Goal: Task Accomplishment & Management: Manage account settings

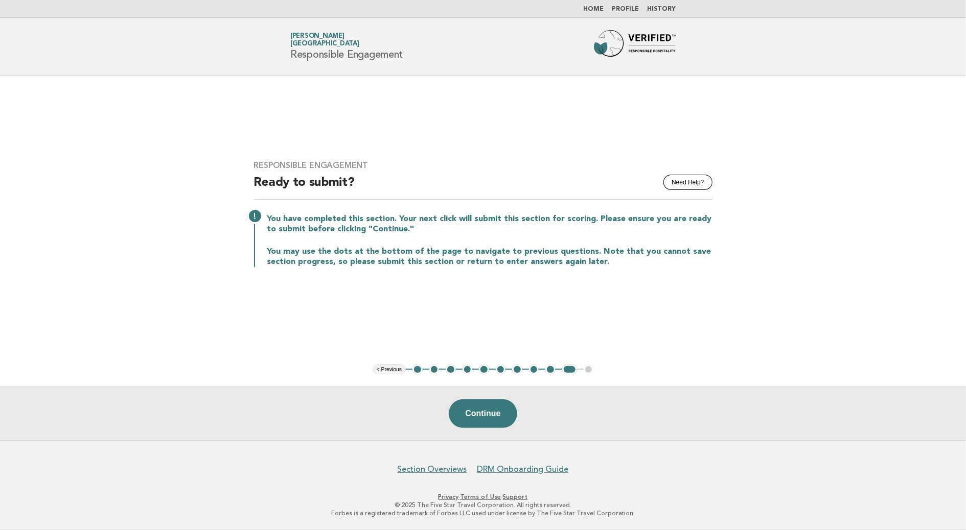
click at [534, 368] on button "8" at bounding box center [534, 370] width 10 height 10
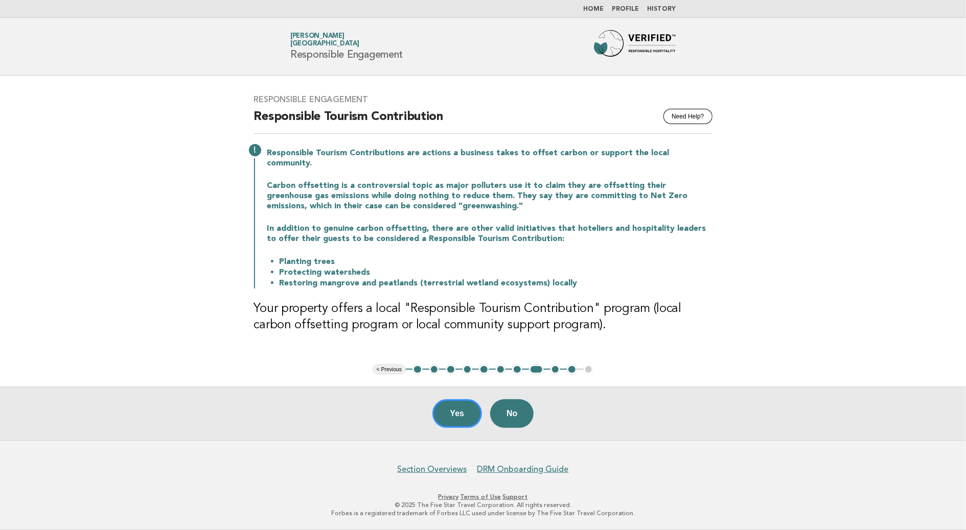
click at [555, 372] on button "9" at bounding box center [555, 370] width 10 height 10
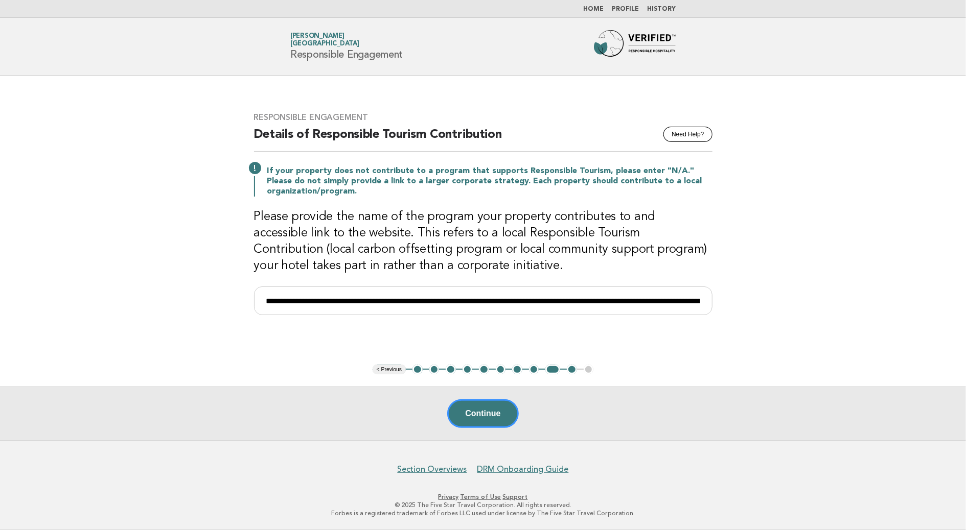
click at [569, 370] on button "10" at bounding box center [572, 370] width 10 height 10
click at [519, 370] on button "7" at bounding box center [517, 370] width 10 height 10
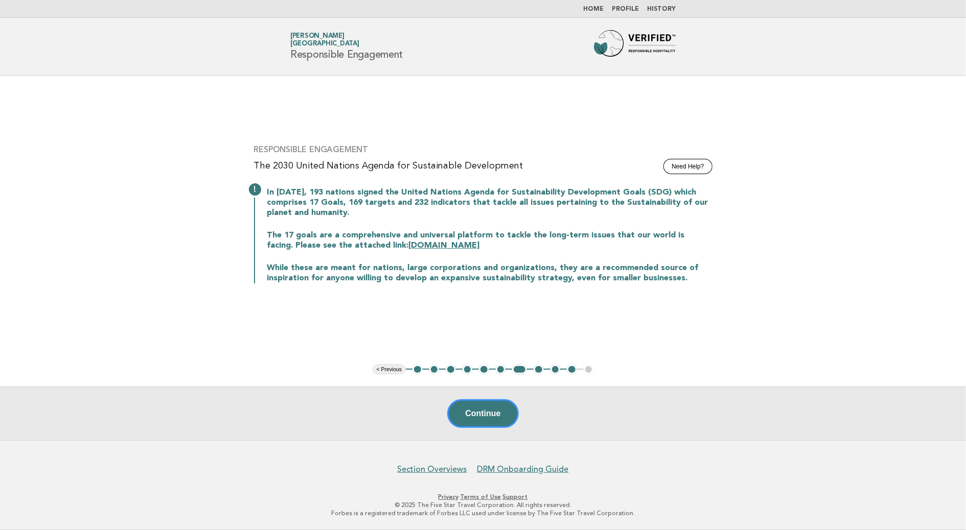
click at [495, 373] on ul "< Previous 1 2 3 4 5 6 7 8 9 10 11" at bounding box center [483, 370] width 221 height 10
click at [501, 373] on button "6" at bounding box center [501, 370] width 10 height 10
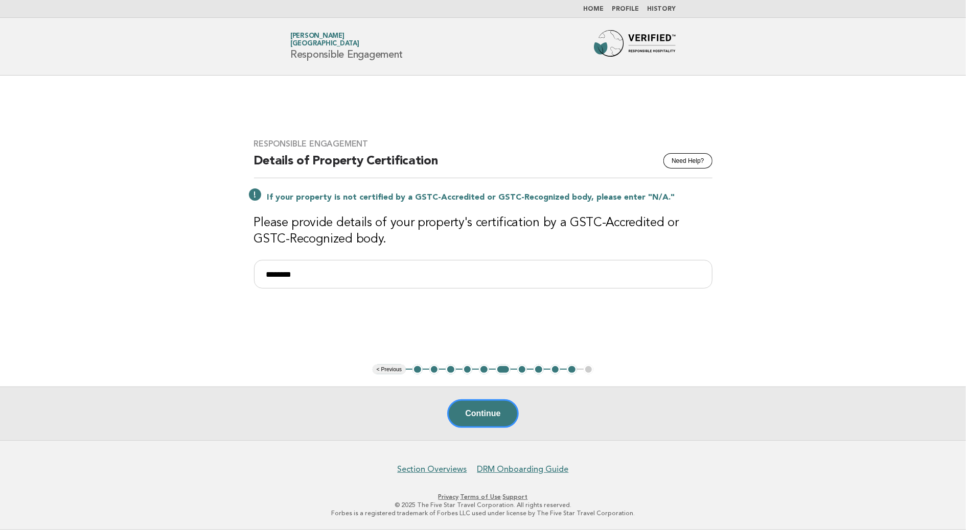
click at [484, 370] on button "5" at bounding box center [484, 370] width 10 height 10
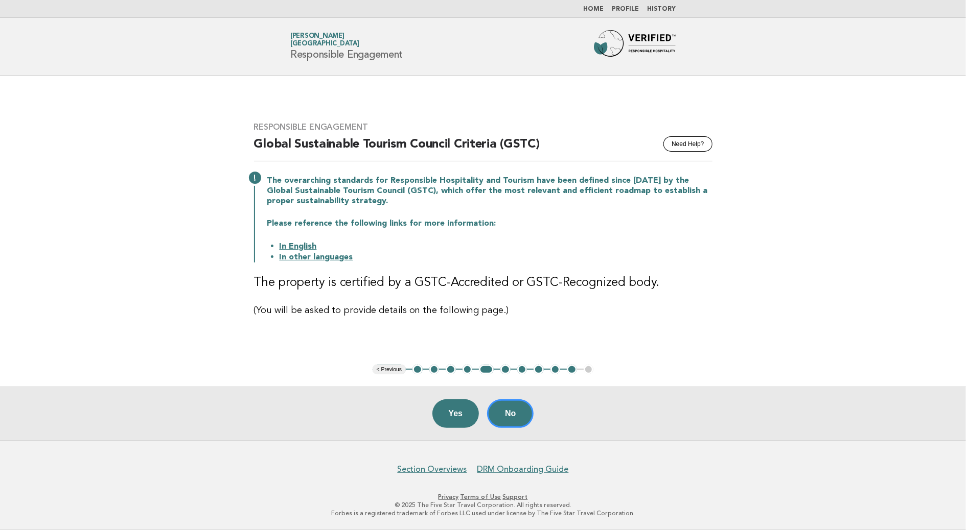
click at [465, 368] on button "4" at bounding box center [467, 370] width 10 height 10
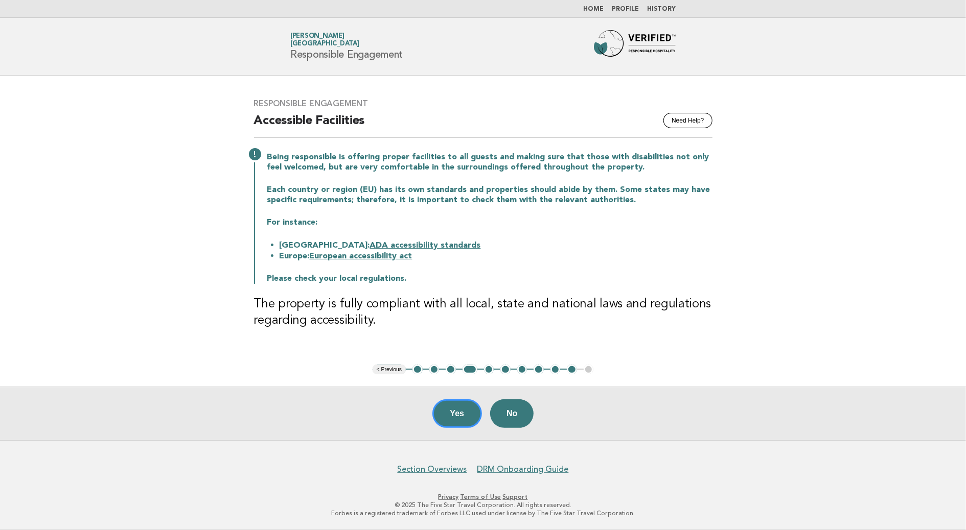
click at [452, 368] on button "3" at bounding box center [451, 370] width 10 height 10
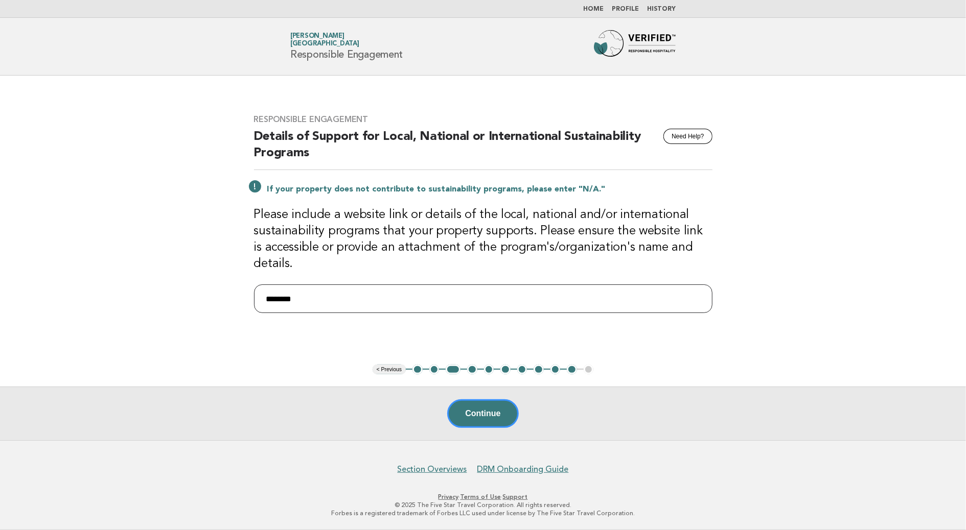
click at [286, 299] on input "********" at bounding box center [483, 299] width 458 height 29
click at [293, 298] on input "********" at bounding box center [483, 299] width 458 height 29
click at [296, 298] on input "********" at bounding box center [483, 299] width 458 height 29
drag, startPoint x: 309, startPoint y: 298, endPoint x: 260, endPoint y: 294, distance: 49.2
click at [260, 294] on input "********" at bounding box center [483, 299] width 458 height 29
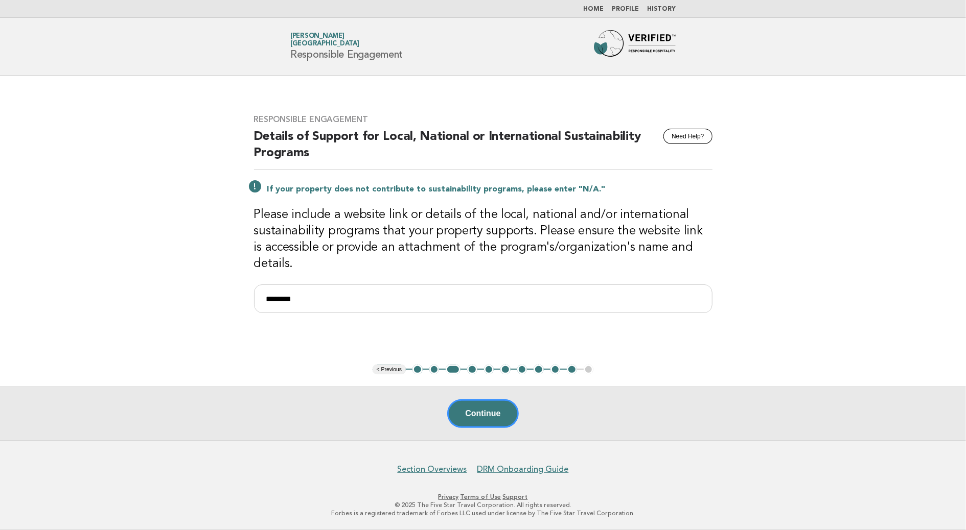
click at [359, 313] on div "Responsible Engagement Need Help? Details of Support for Local, National or Int…" at bounding box center [483, 220] width 483 height 236
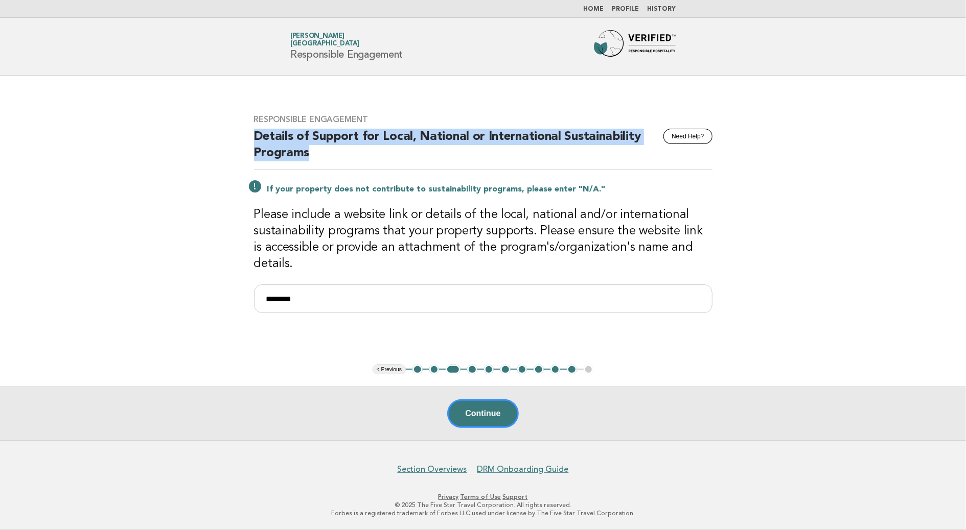
drag, startPoint x: 317, startPoint y: 159, endPoint x: 244, endPoint y: 136, distance: 76.6
click at [244, 136] on div "Responsible Engagement Need Help? Details of Support for Local, National or Int…" at bounding box center [483, 220] width 483 height 236
click at [431, 369] on button "2" at bounding box center [434, 370] width 10 height 10
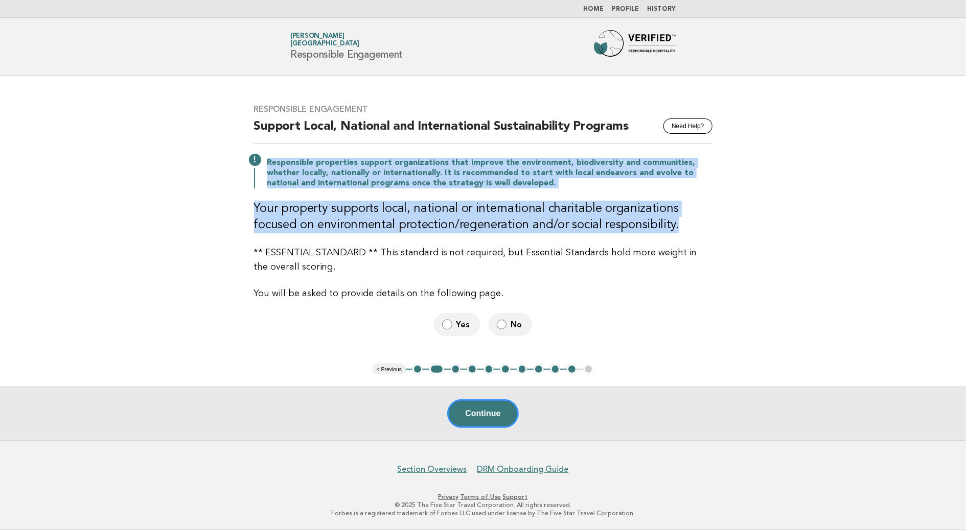
drag, startPoint x: 652, startPoint y: 228, endPoint x: 259, endPoint y: 156, distance: 399.9
click at [259, 156] on div "Responsible Engagement Need Help? Support Local, National and International Sus…" at bounding box center [483, 220] width 483 height 257
drag, startPoint x: 259, startPoint y: 156, endPoint x: 332, endPoint y: 176, distance: 76.2
copy div "Responsible properties support organizations that improve the environment, biod…"
click at [496, 418] on button "Continue" at bounding box center [482, 414] width 71 height 29
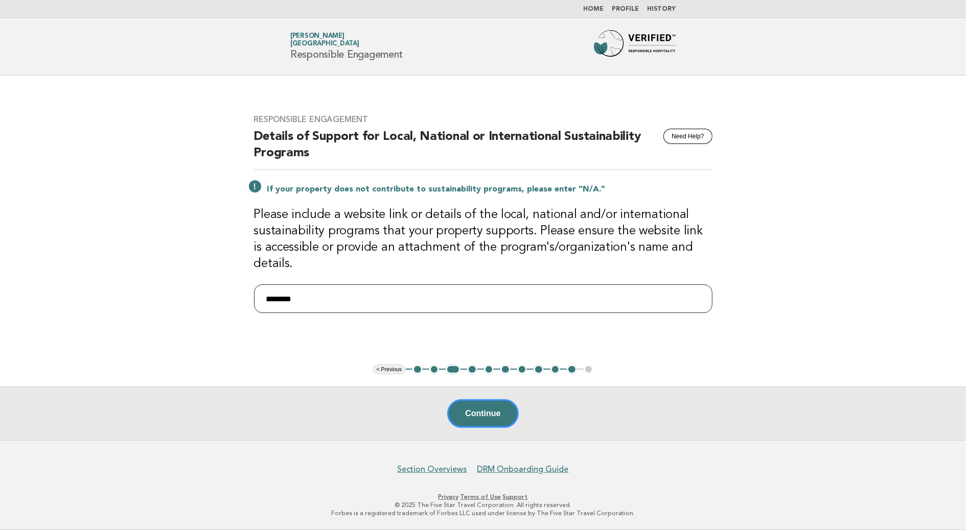
drag, startPoint x: 331, startPoint y: 302, endPoint x: 206, endPoint y: 294, distance: 124.9
click at [207, 294] on main "Responsible Engagement Need Help? Details of Support for Local, National or Int…" at bounding box center [483, 258] width 966 height 365
click at [283, 294] on input "text" at bounding box center [483, 299] width 458 height 29
click at [345, 301] on input "text" at bounding box center [483, 299] width 458 height 29
click at [393, 370] on button "< Previous" at bounding box center [389, 370] width 33 height 10
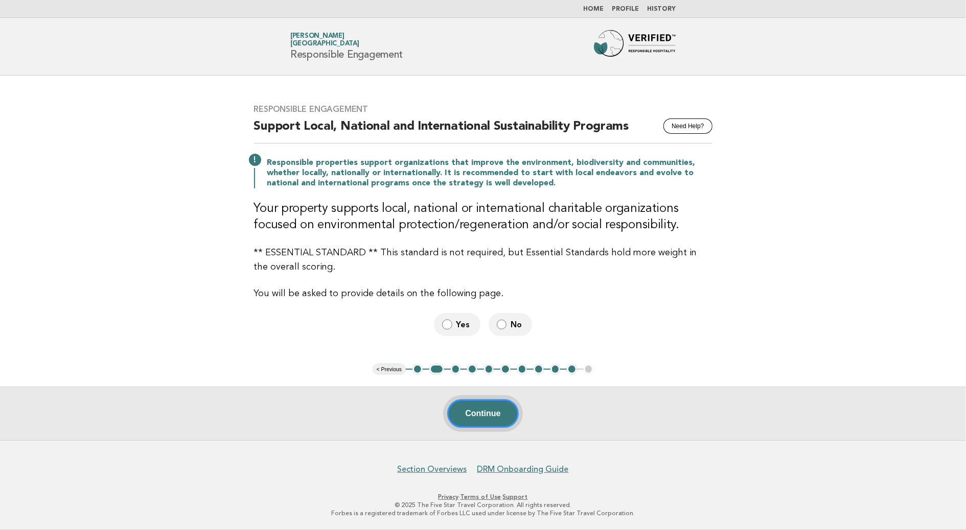
click at [475, 416] on button "Continue" at bounding box center [482, 414] width 71 height 29
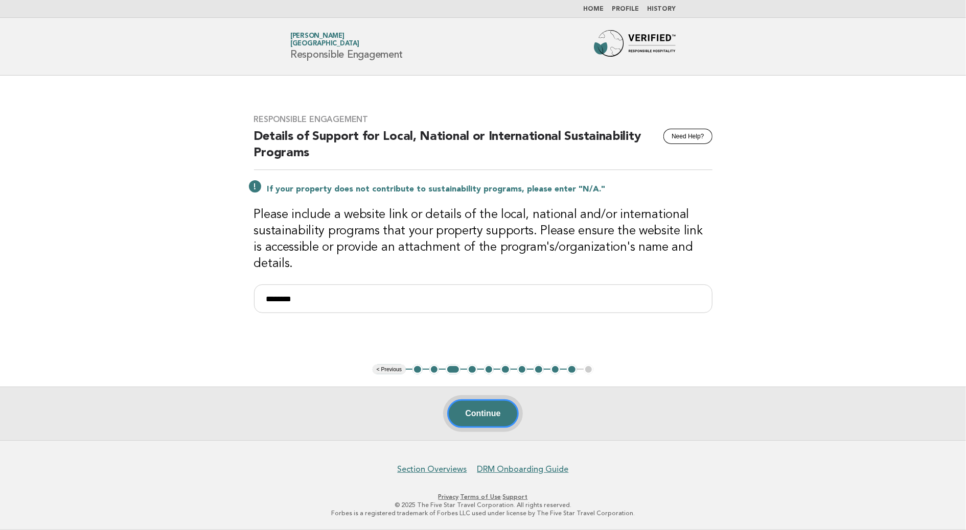
click at [475, 416] on button "Continue" at bounding box center [482, 414] width 71 height 29
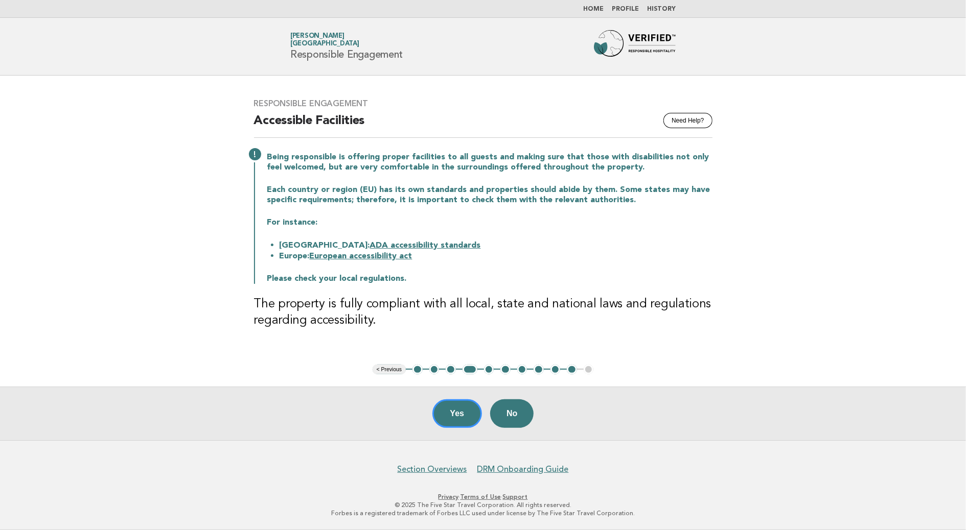
click at [467, 368] on button "4" at bounding box center [469, 370] width 15 height 10
click at [487, 369] on button "5" at bounding box center [489, 370] width 10 height 10
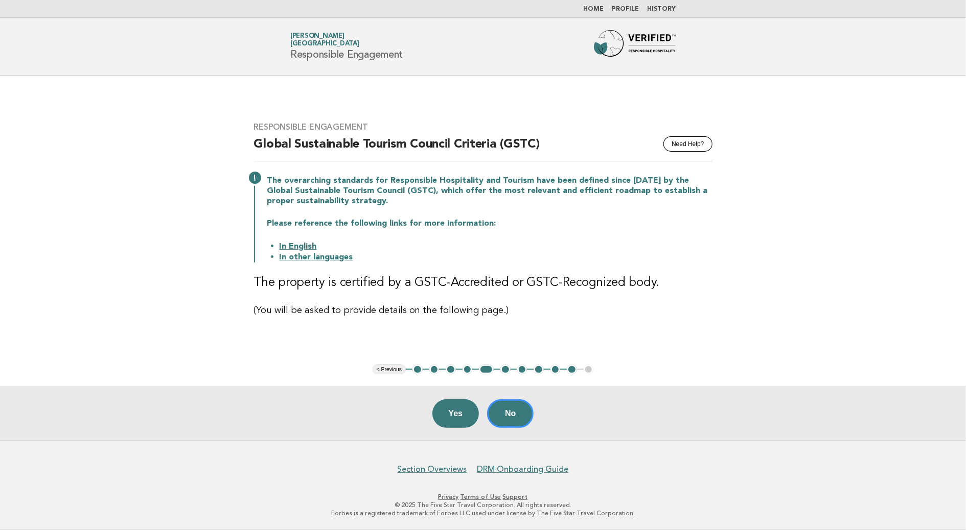
click at [506, 368] on button "6" at bounding box center [505, 370] width 10 height 10
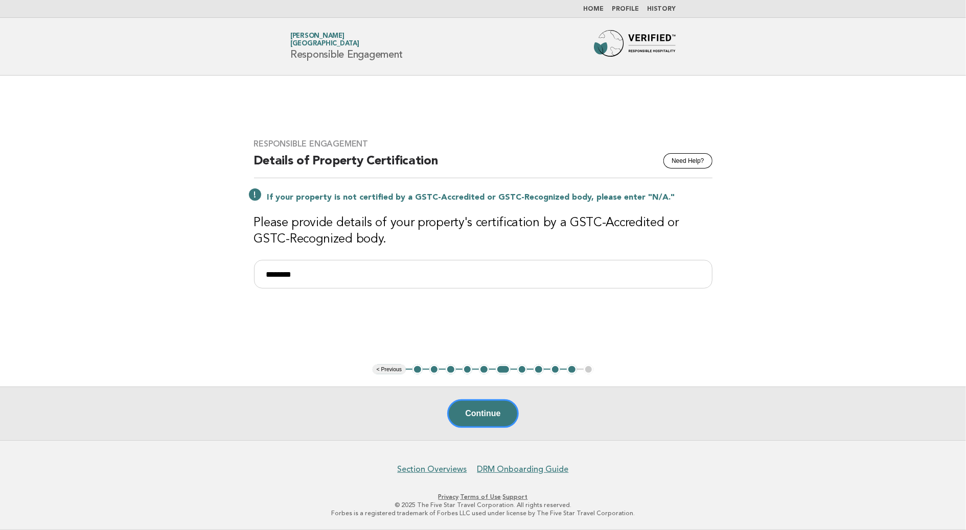
click at [520, 368] on button "7" at bounding box center [522, 370] width 10 height 10
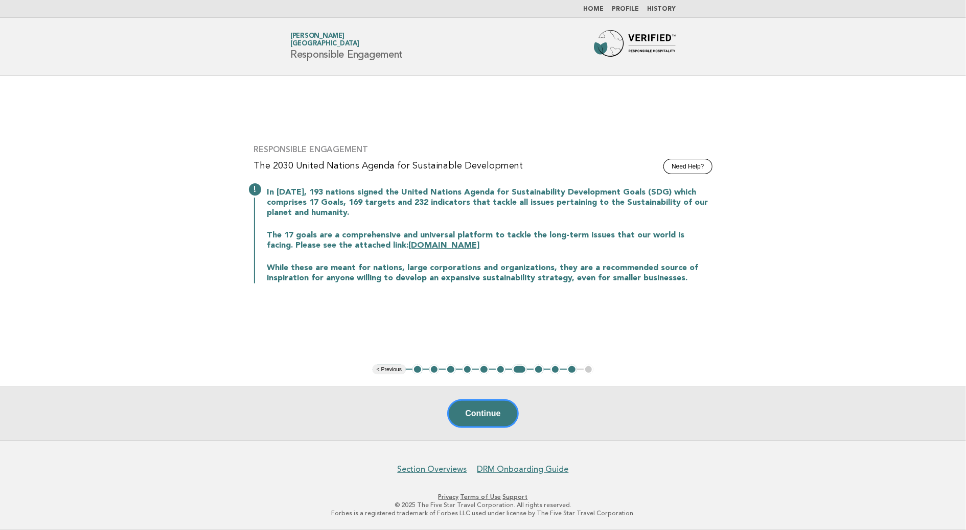
click at [537, 367] on button "8" at bounding box center [539, 370] width 10 height 10
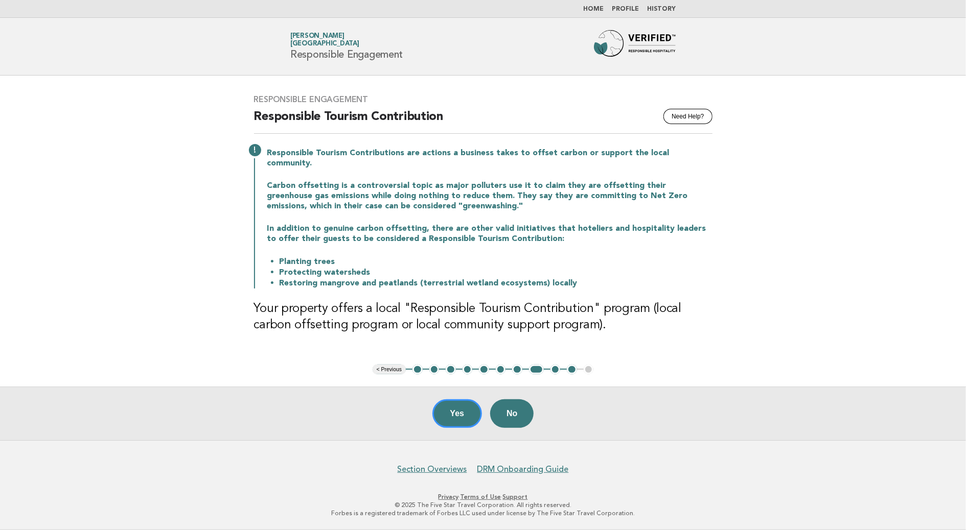
click at [556, 372] on button "9" at bounding box center [555, 370] width 10 height 10
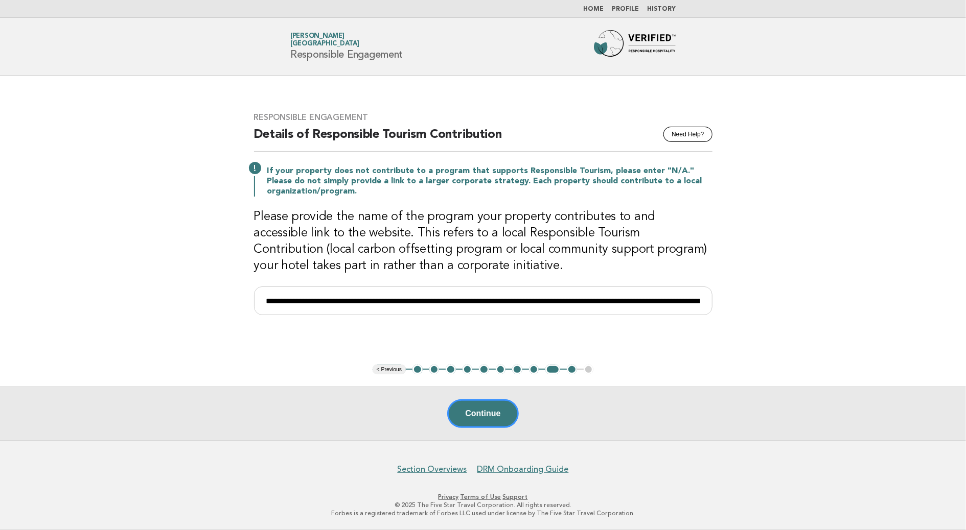
click at [573, 368] on button "10" at bounding box center [572, 370] width 10 height 10
click at [575, 369] on button "10" at bounding box center [572, 370] width 10 height 10
click at [547, 369] on button "9" at bounding box center [552, 370] width 15 height 10
click at [570, 369] on button "10" at bounding box center [572, 370] width 10 height 10
click at [481, 411] on button "Continue" at bounding box center [482, 414] width 71 height 29
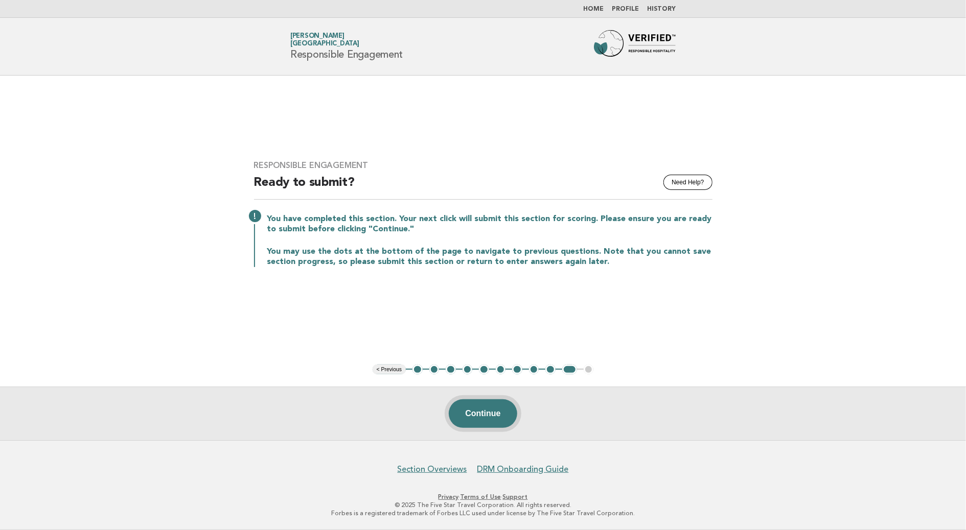
click at [484, 411] on button "Continue" at bounding box center [483, 414] width 68 height 29
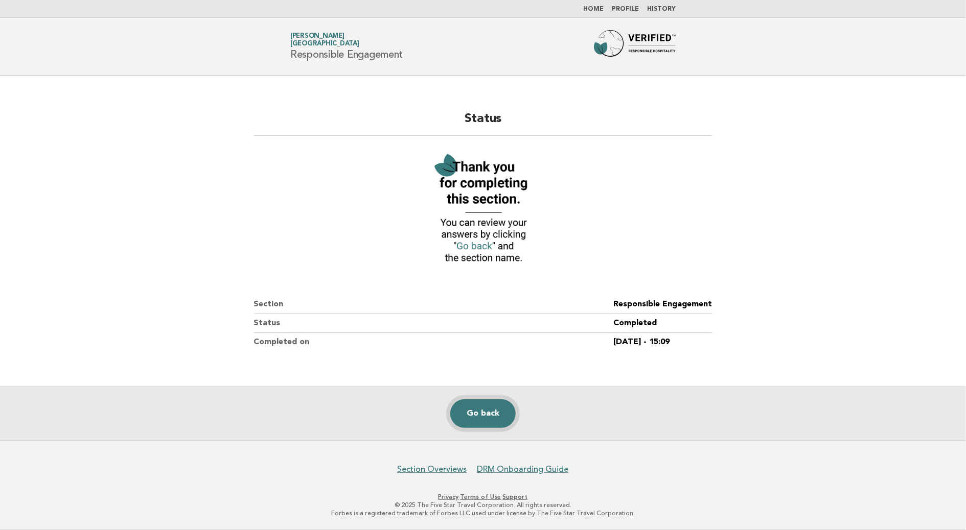
click at [472, 411] on link "Go back" at bounding box center [482, 414] width 65 height 29
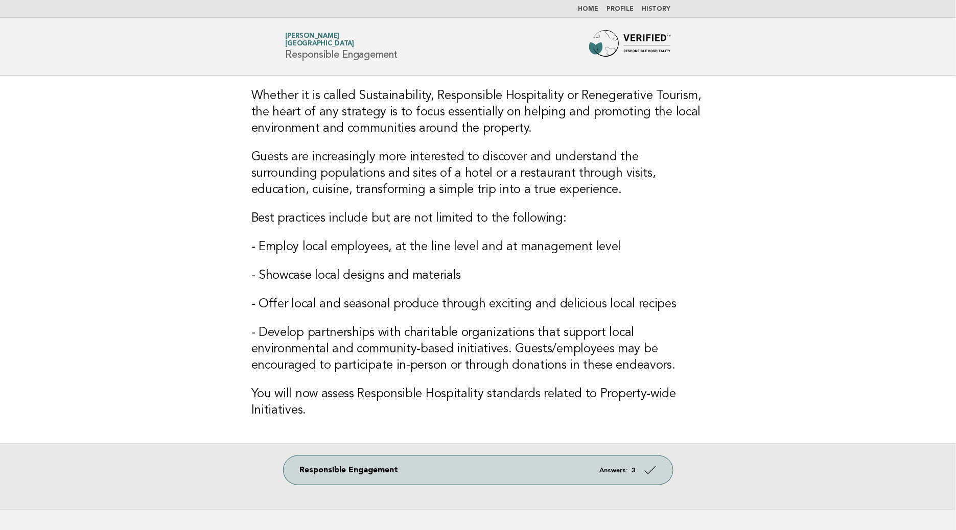
scroll to position [64, 0]
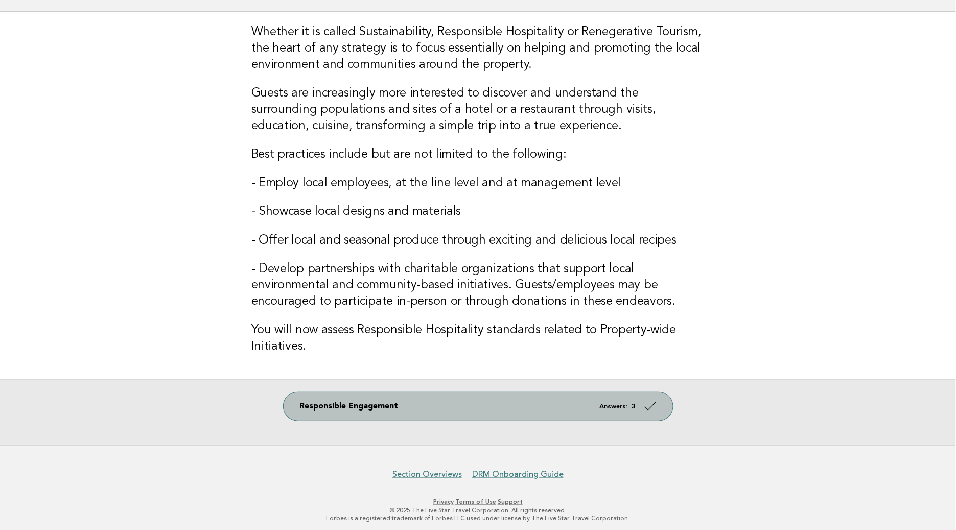
click at [504, 410] on link "Responsible Engagement Answers: 3" at bounding box center [478, 406] width 389 height 29
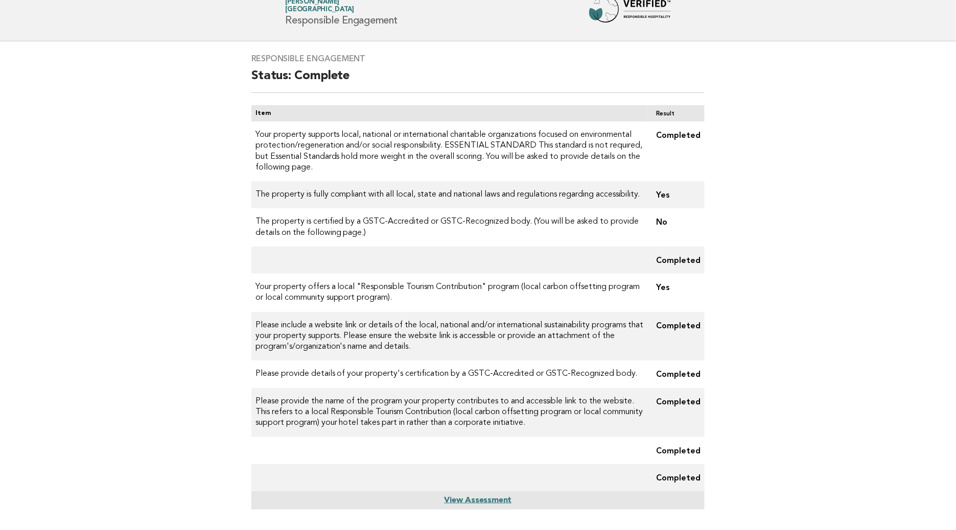
scroll to position [64, 0]
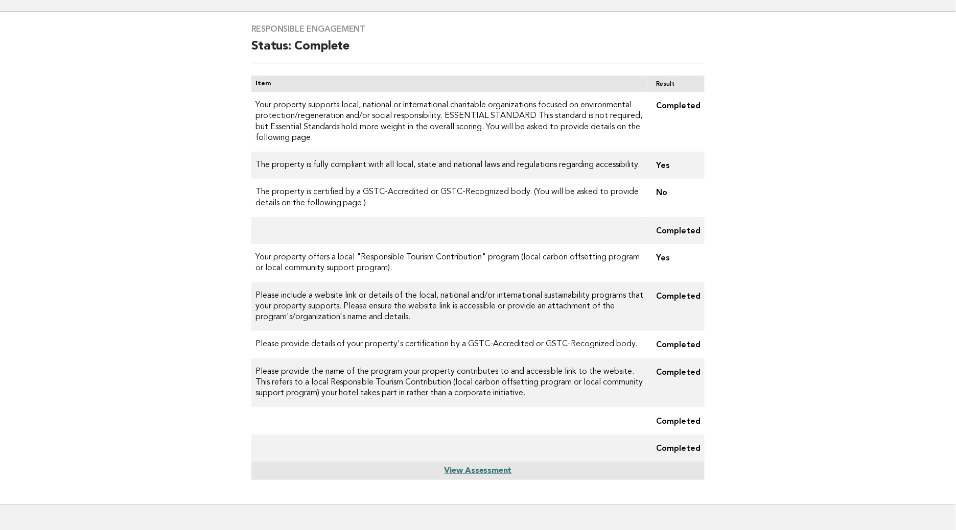
click at [462, 474] on link "View Assessment" at bounding box center [477, 471] width 67 height 8
click at [481, 470] on link "View Assessment" at bounding box center [477, 471] width 67 height 8
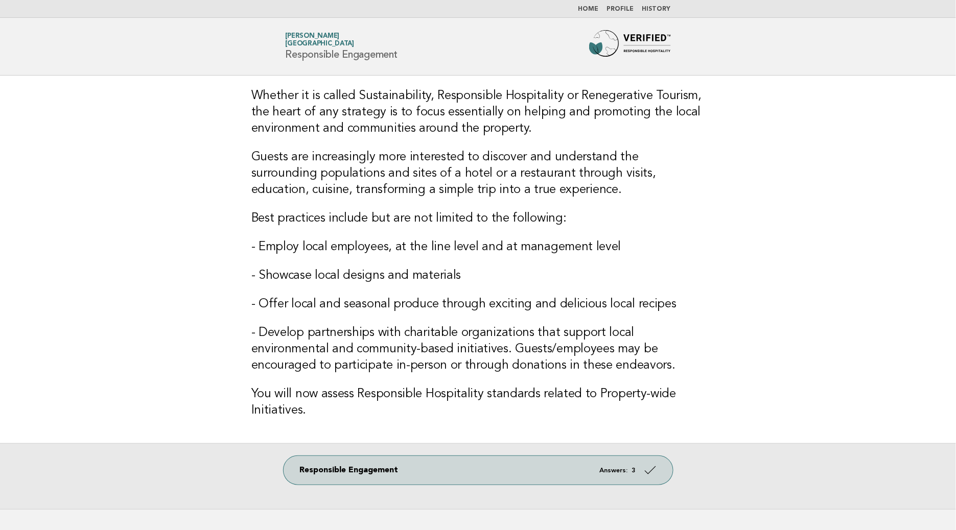
click at [593, 9] on link "Home" at bounding box center [588, 9] width 20 height 6
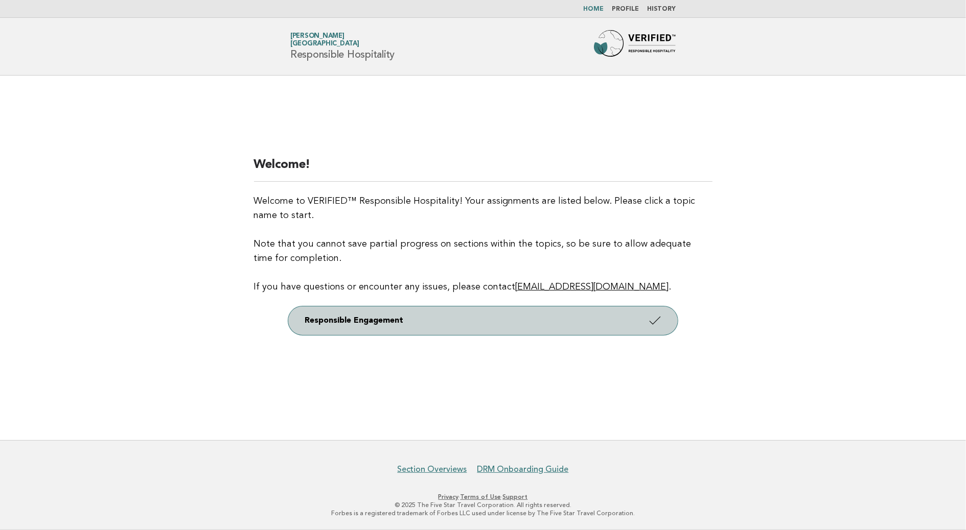
click at [347, 322] on link "Responsible Engagement" at bounding box center [482, 321] width 389 height 29
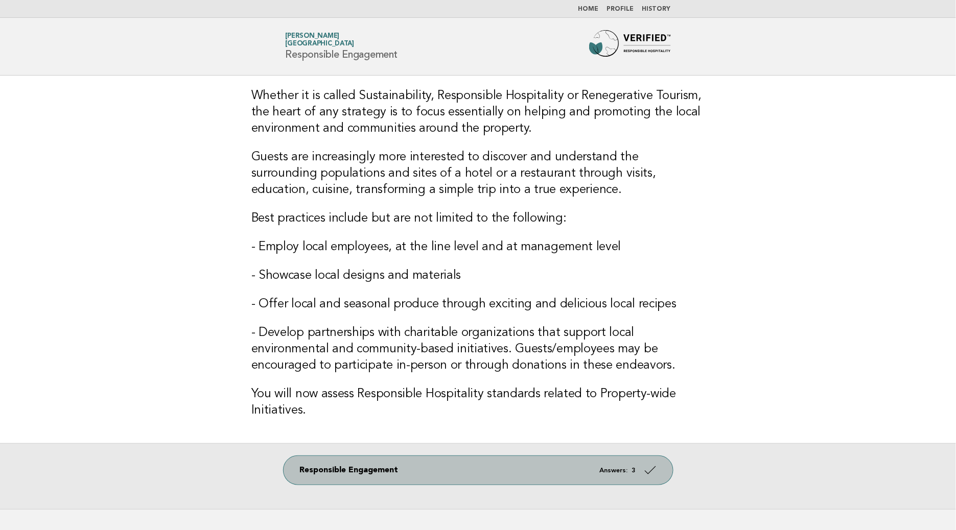
click at [417, 473] on link "Responsible Engagement Answers: 3" at bounding box center [478, 470] width 389 height 29
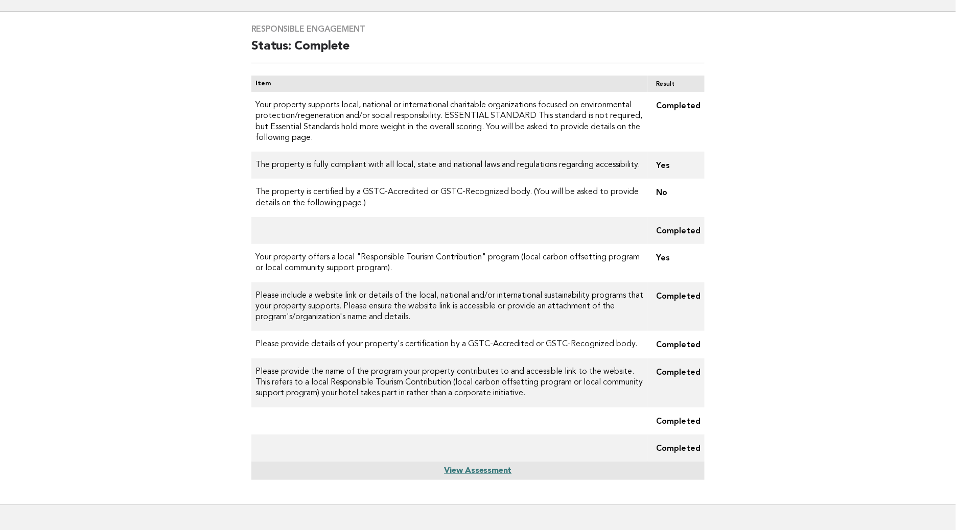
scroll to position [128, 0]
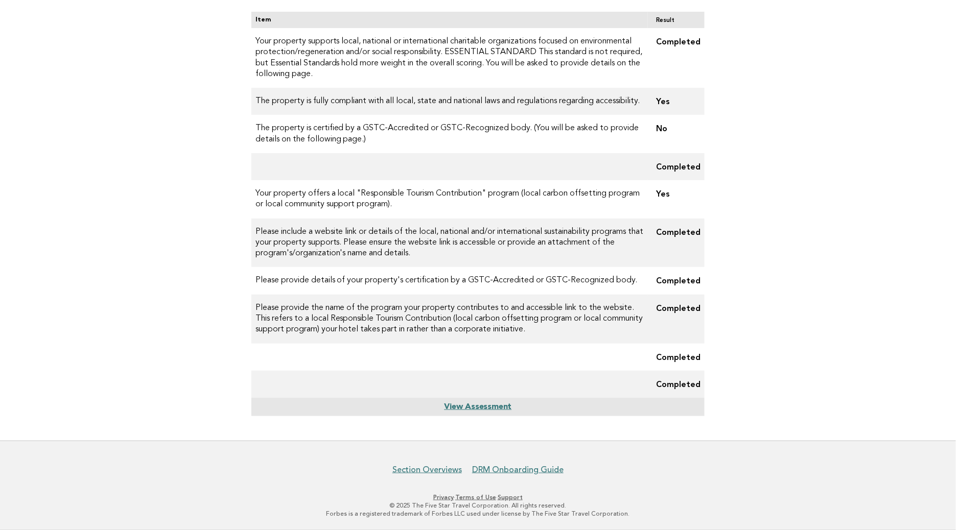
click at [478, 410] on link "View Assessment" at bounding box center [477, 407] width 67 height 8
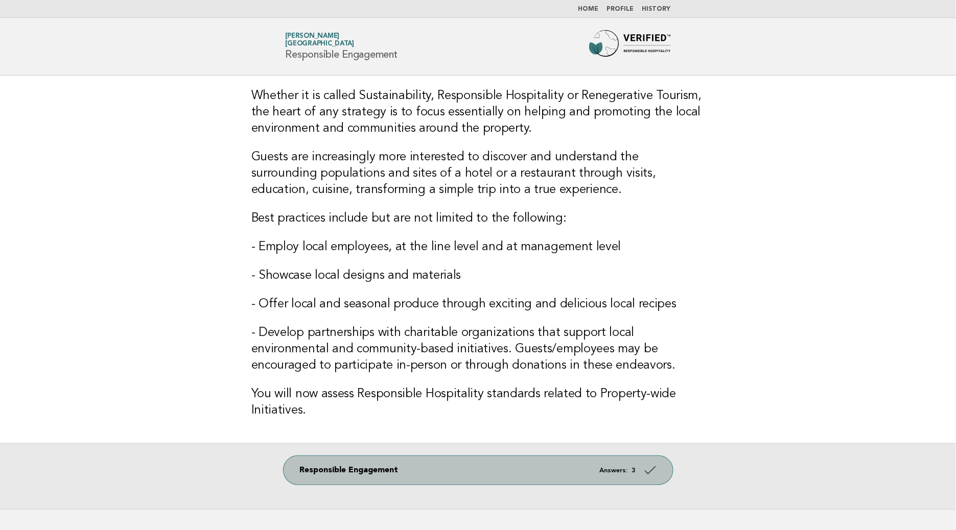
click at [395, 475] on link "Responsible Engagement Answers: 3" at bounding box center [478, 470] width 389 height 29
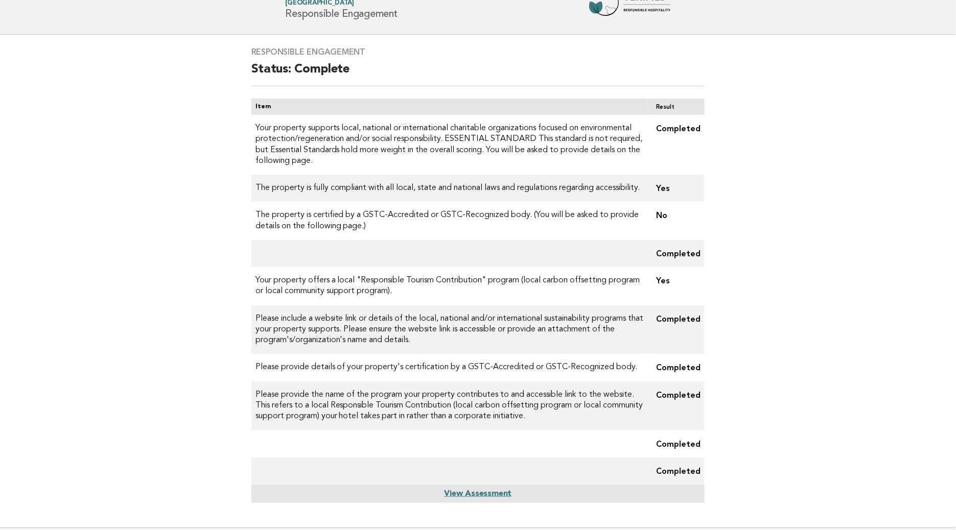
scroll to position [128, 0]
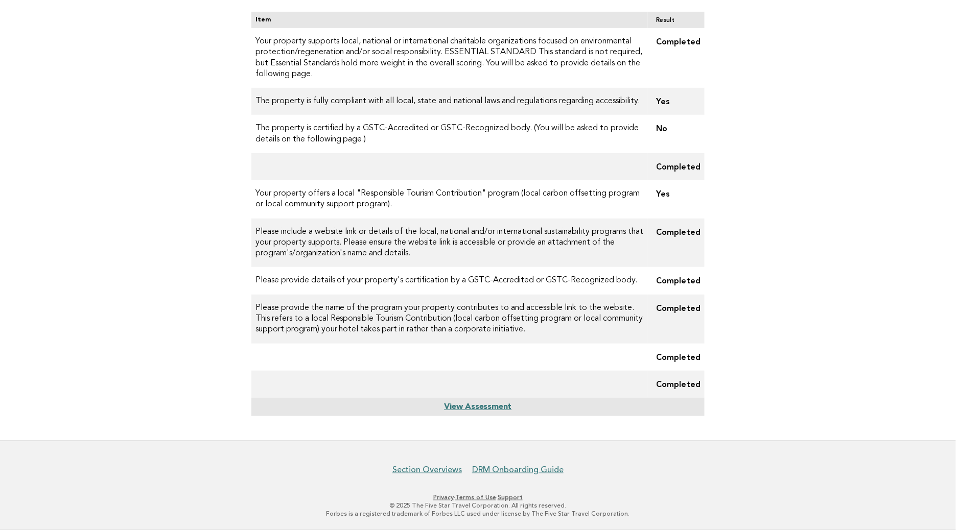
click at [453, 408] on link "View Assessment" at bounding box center [477, 407] width 67 height 8
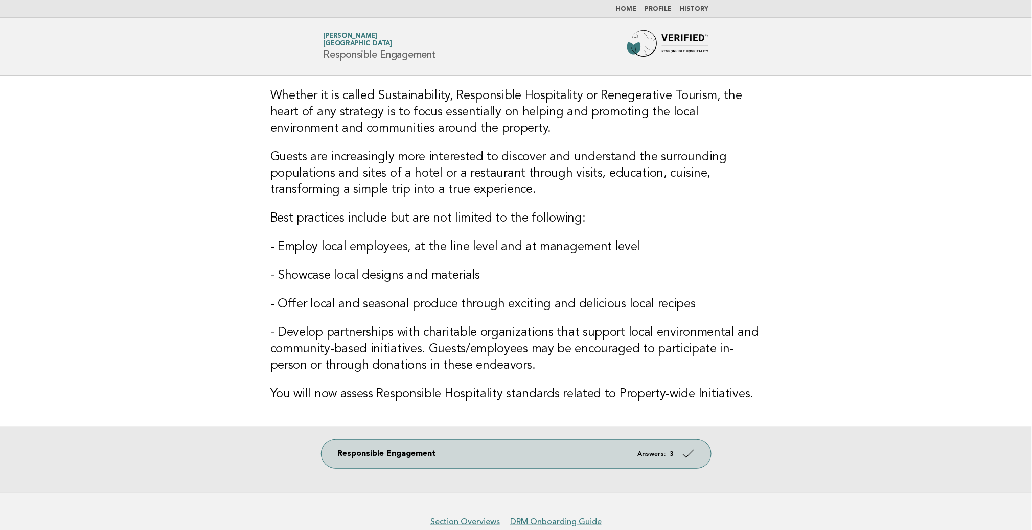
click at [53, 10] on nav "Home Profile History" at bounding box center [516, 9] width 1032 height 18
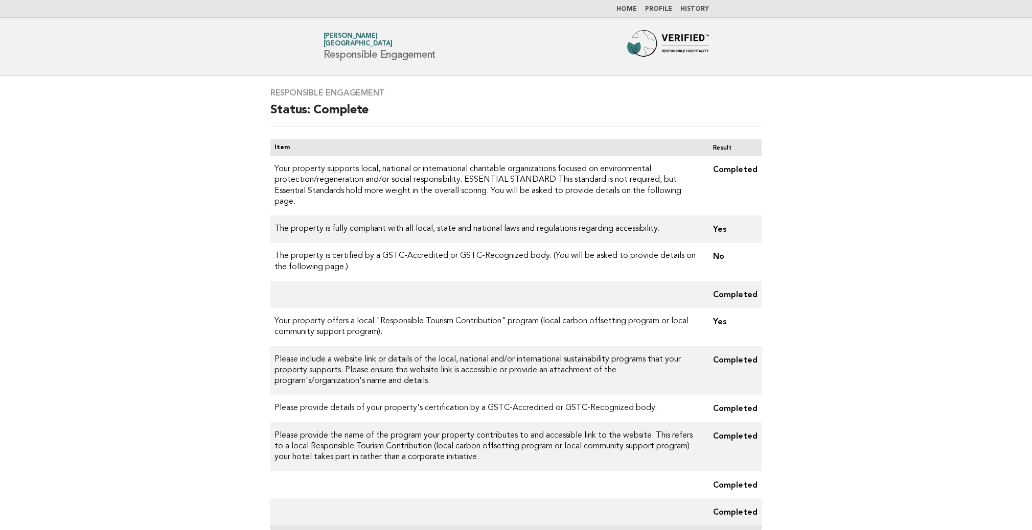
scroll to position [128, 0]
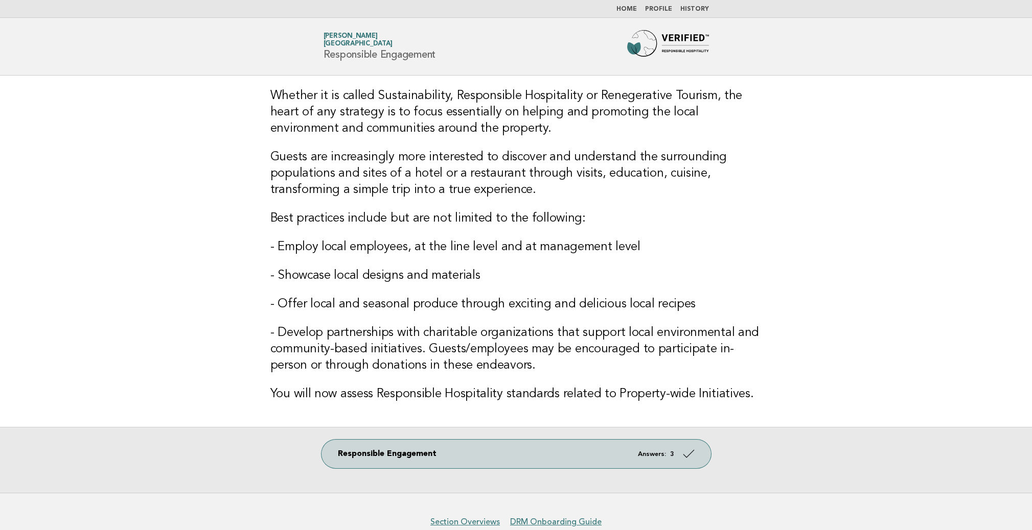
scroll to position [52, 0]
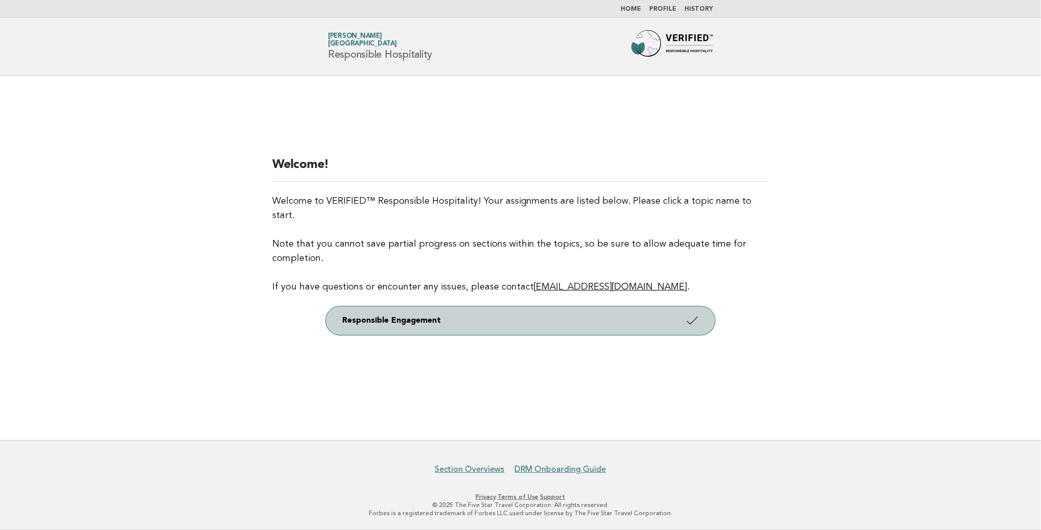
click at [470, 310] on link "Responsible Engagement" at bounding box center [520, 321] width 389 height 29
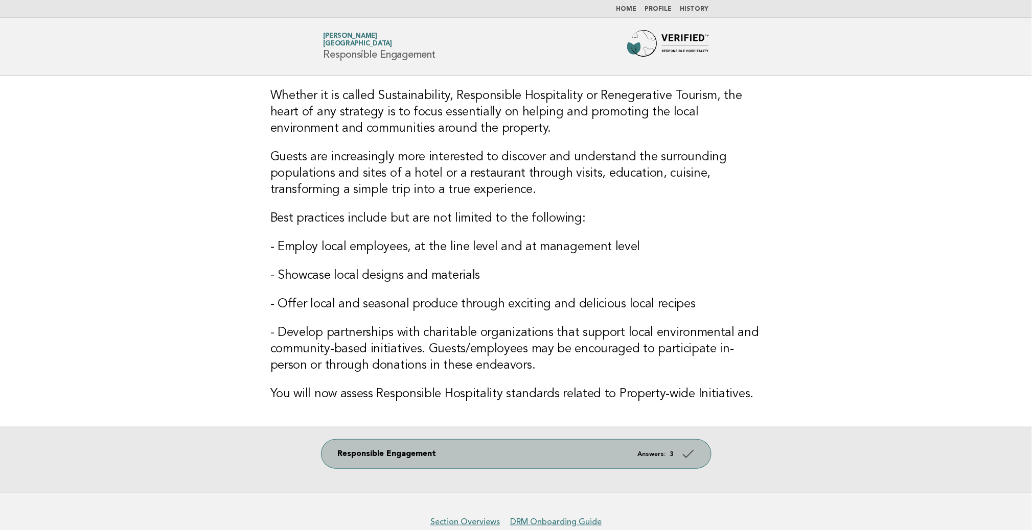
click at [369, 456] on link "Responsible Engagement Answers: 3" at bounding box center [515, 454] width 389 height 29
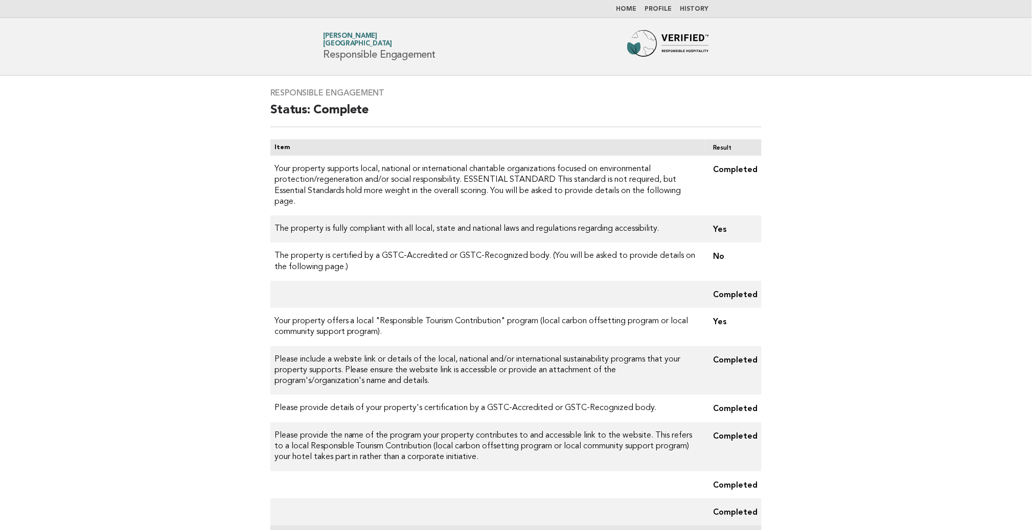
click at [667, 9] on link "Profile" at bounding box center [658, 9] width 27 height 6
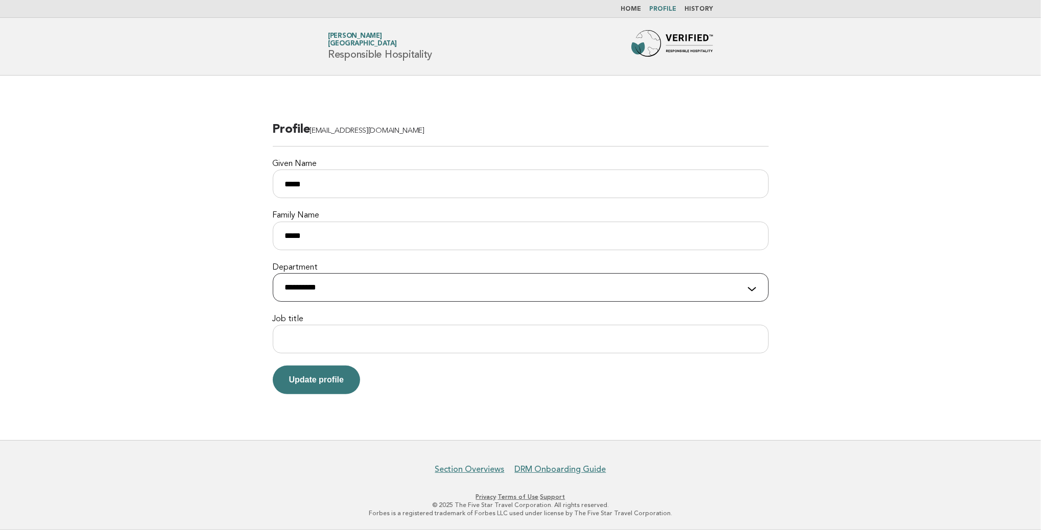
click at [375, 285] on select "**********" at bounding box center [521, 287] width 496 height 29
select select "**********"
click at [273, 273] on select "**********" at bounding box center [521, 287] width 496 height 29
click at [310, 329] on input "Job title" at bounding box center [521, 339] width 496 height 29
type input "*"
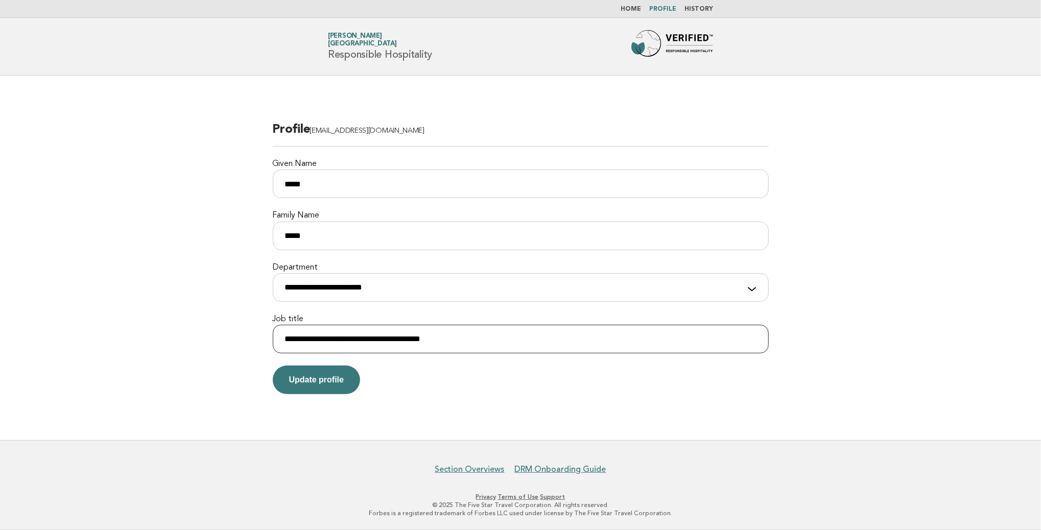
click at [289, 339] on input "**********" at bounding box center [521, 339] width 496 height 29
type input "**********"
click at [308, 386] on button "Update profile" at bounding box center [317, 380] width 88 height 29
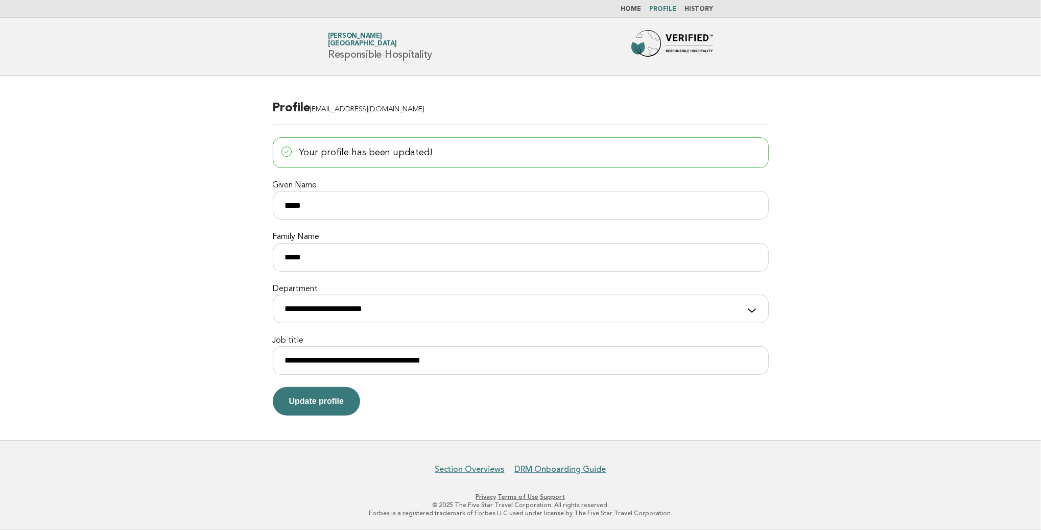
click at [638, 8] on link "Home" at bounding box center [631, 9] width 20 height 6
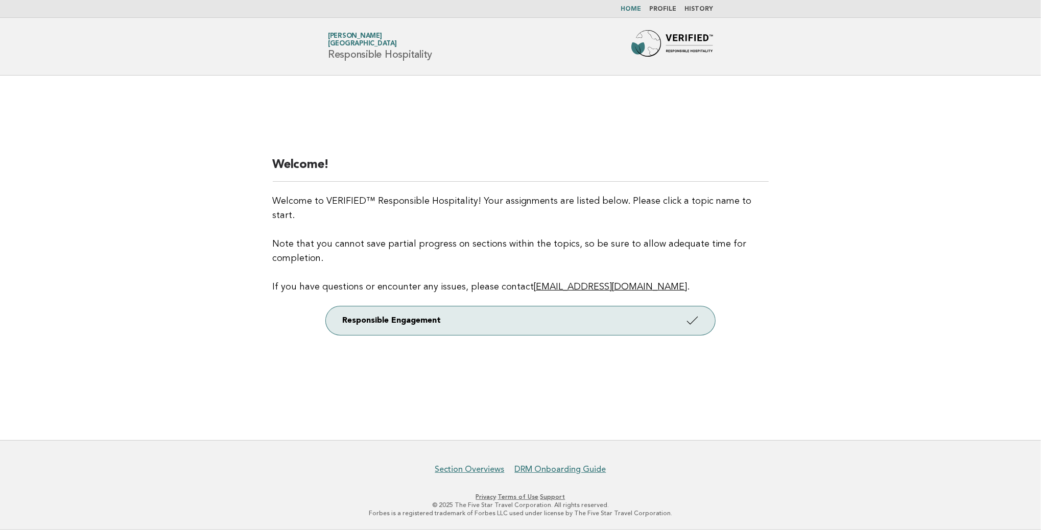
click at [696, 6] on link "History" at bounding box center [699, 9] width 29 height 6
